Goal: Information Seeking & Learning: Check status

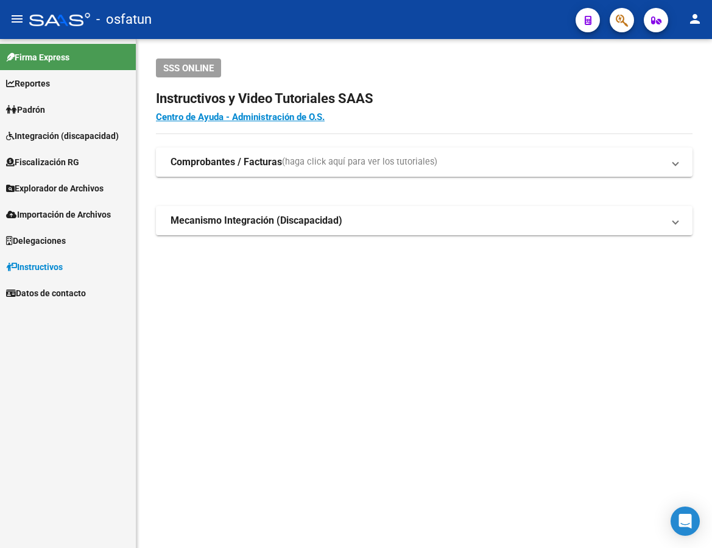
click at [90, 141] on span "Integración (discapacidad)" at bounding box center [62, 135] width 113 height 13
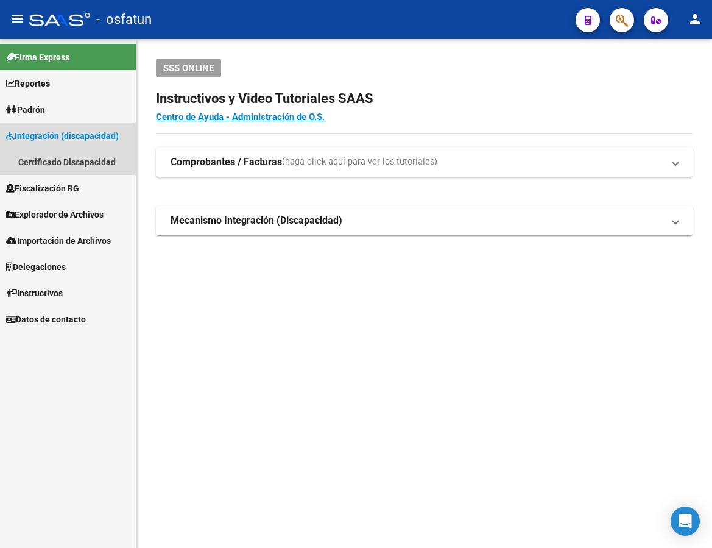
click at [59, 132] on span "Integración (discapacidad)" at bounding box center [62, 135] width 113 height 13
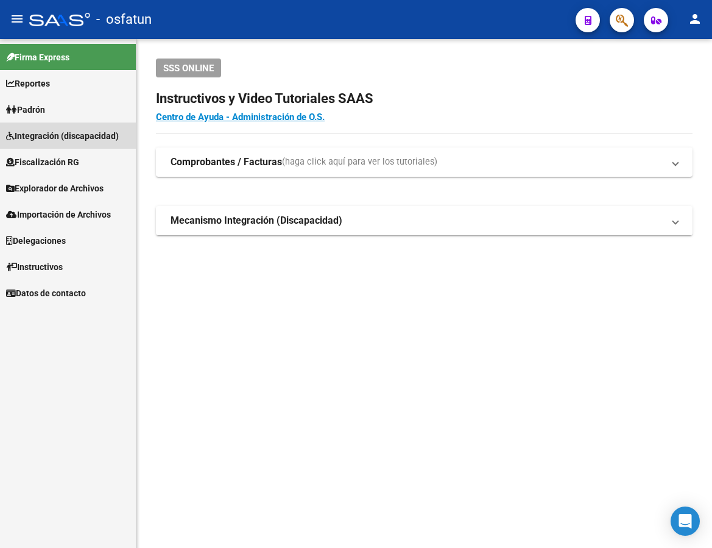
click at [68, 161] on mat-nav-list "Firma Express Reportes Padrón Traspasos x O.S. Traspasos x Gerenciador Traspaso…" at bounding box center [68, 172] width 136 height 267
click at [88, 135] on span "Integración (discapacidad)" at bounding box center [62, 135] width 113 height 13
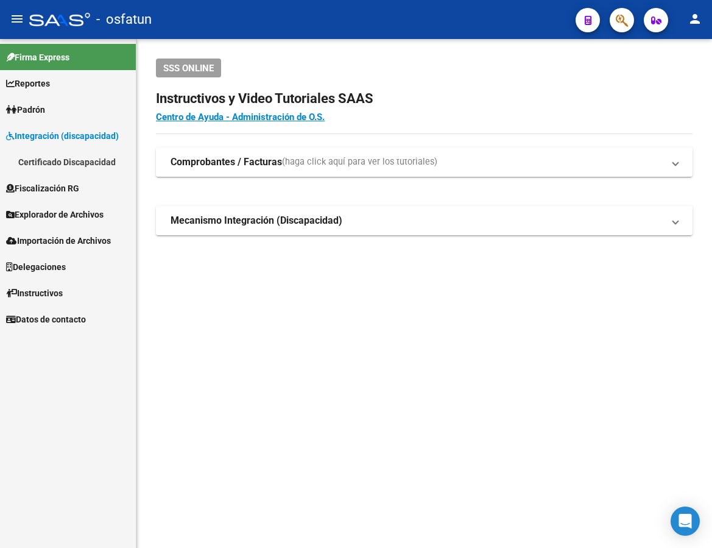
click at [88, 155] on link "Certificado Discapacidad" at bounding box center [68, 162] width 136 height 26
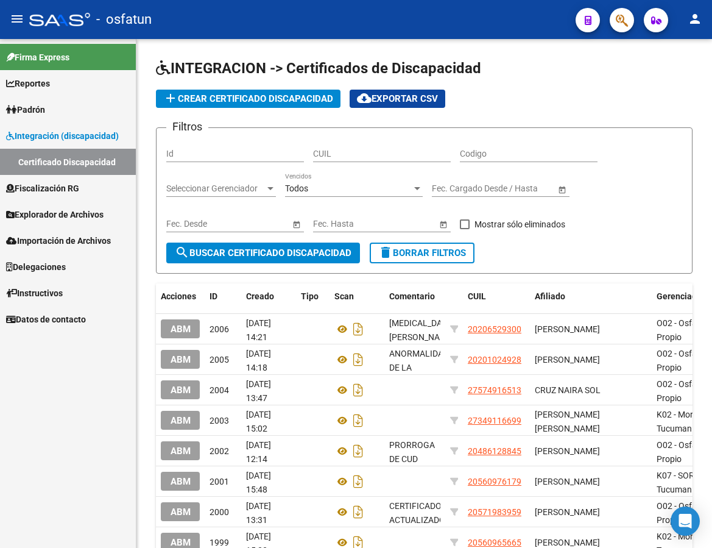
drag, startPoint x: 42, startPoint y: 420, endPoint x: 112, endPoint y: 361, distance: 91.6
click at [42, 418] on div "Firma Express Reportes Padrón Traspasos x O.S. Traspasos x Gerenciador Traspaso…" at bounding box center [68, 293] width 136 height 509
click at [341, 152] on input "CUIL" at bounding box center [382, 154] width 138 height 10
paste input "-58724562"
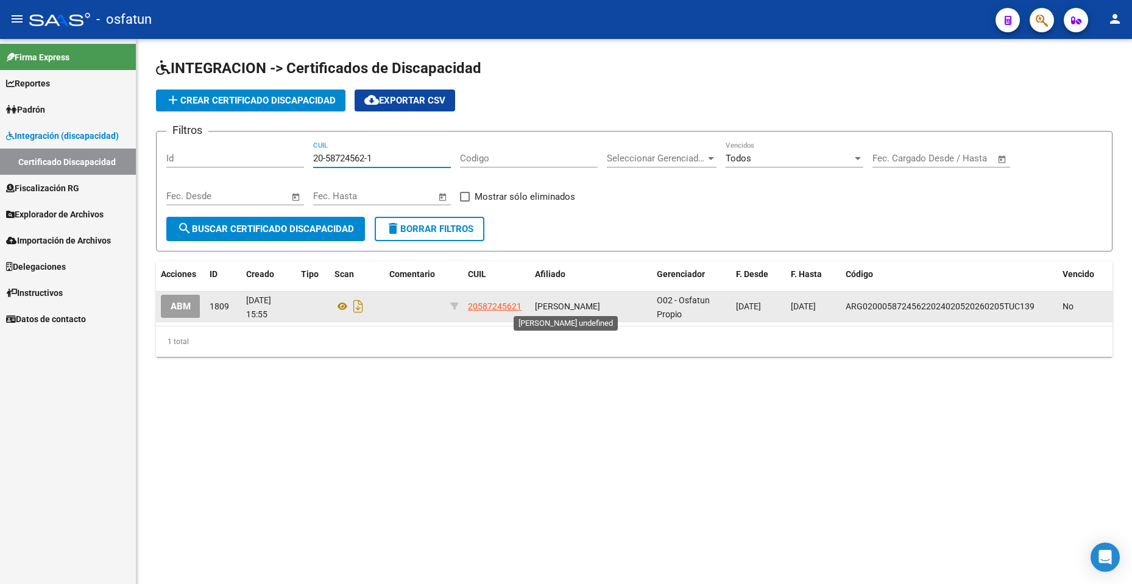
type input "20-58724562-1"
click at [557, 309] on span "[PERSON_NAME]" at bounding box center [567, 307] width 65 height 10
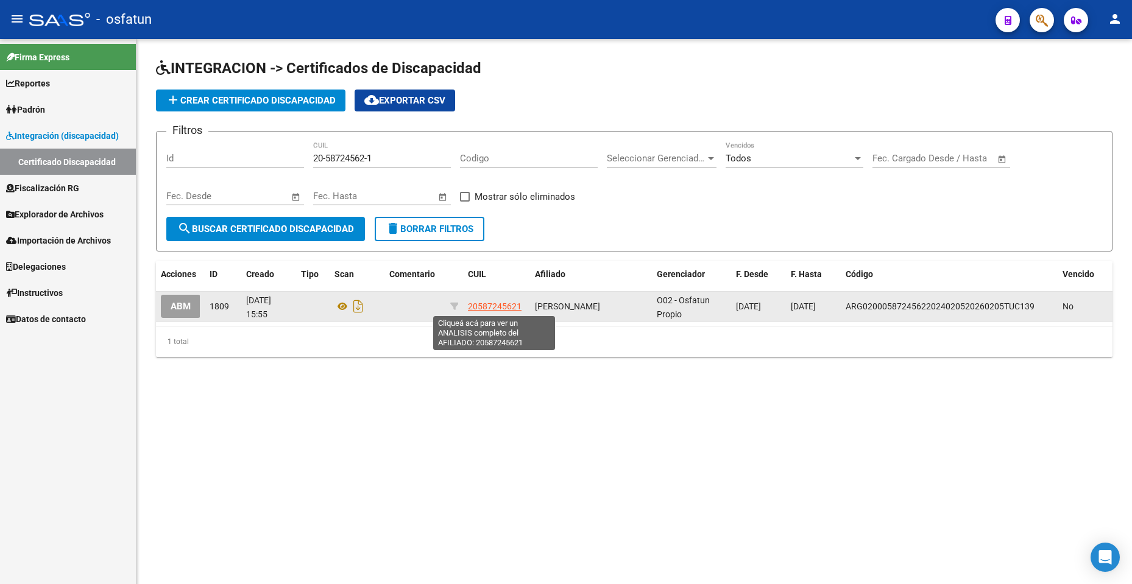
click at [506, 306] on span "20587245621" at bounding box center [495, 307] width 54 height 10
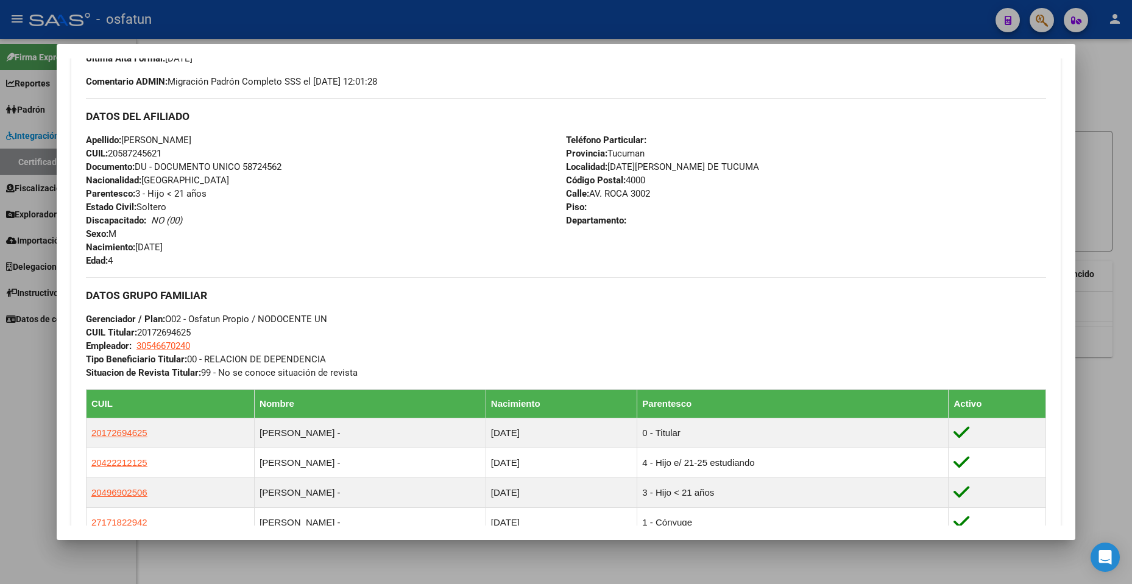
scroll to position [365, 0]
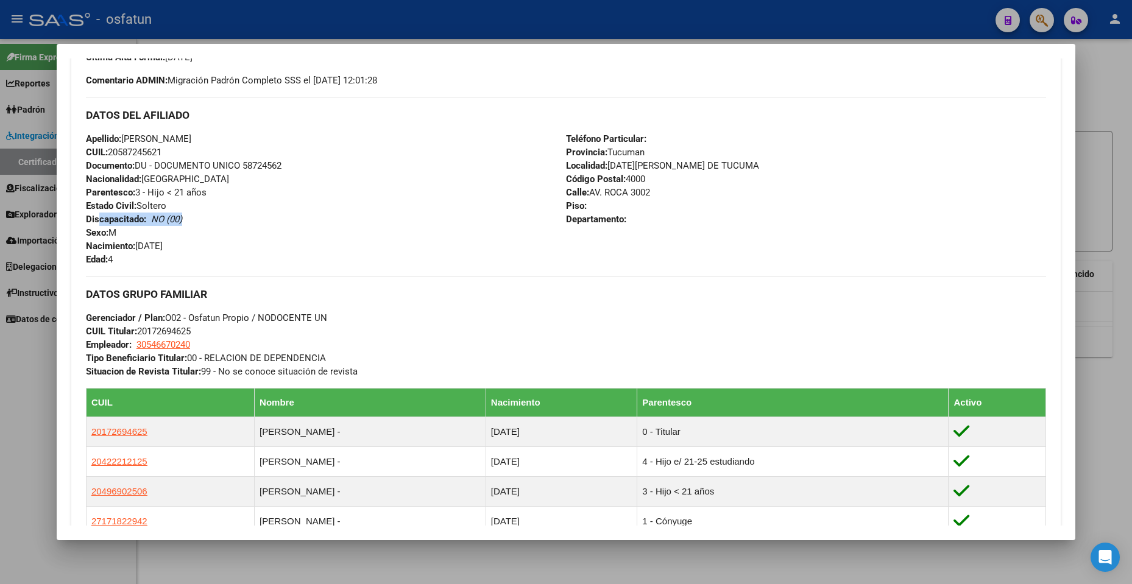
drag, startPoint x: 194, startPoint y: 223, endPoint x: 99, endPoint y: 214, distance: 94.9
click at [99, 214] on div "Apellido: [PERSON_NAME]: 20587245621 Documento: DU - DOCUMENTO UNICO 58724562 N…" at bounding box center [326, 199] width 480 height 134
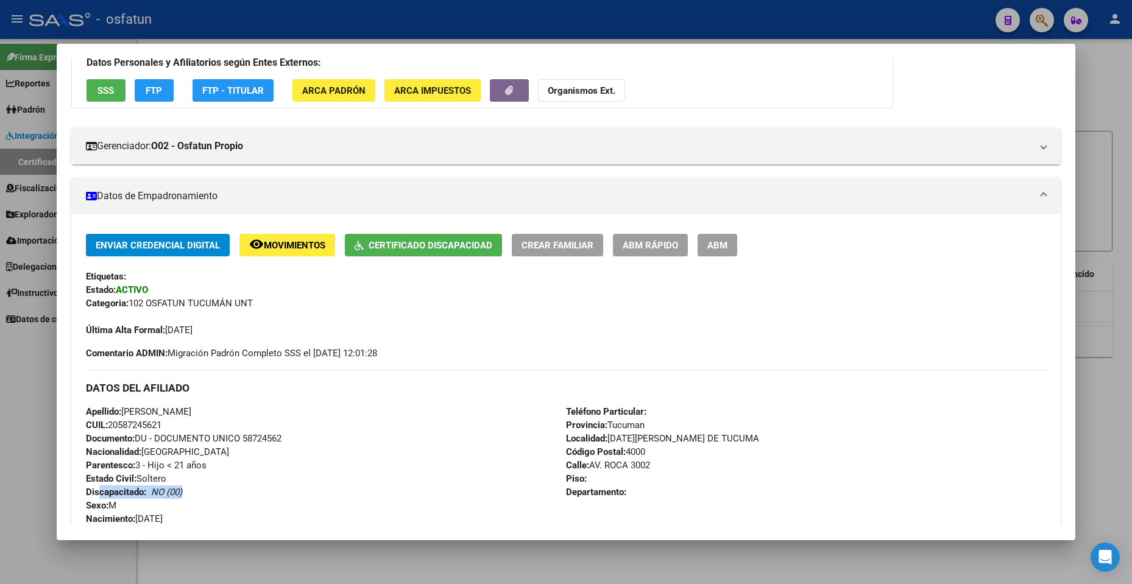
scroll to position [244, 0]
